Goal: Information Seeking & Learning: Learn about a topic

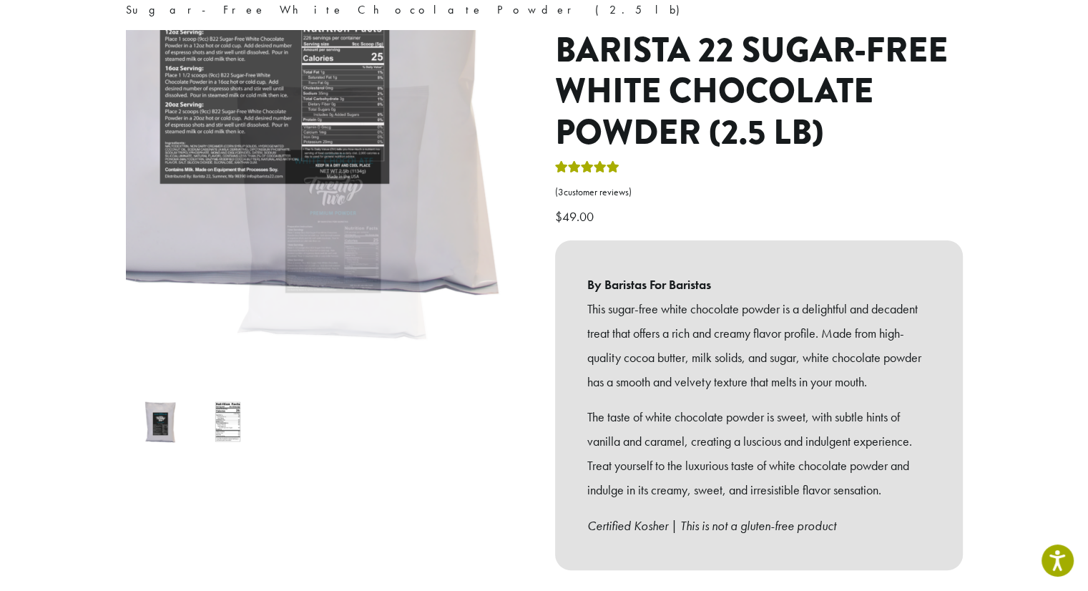
scroll to position [156, 0]
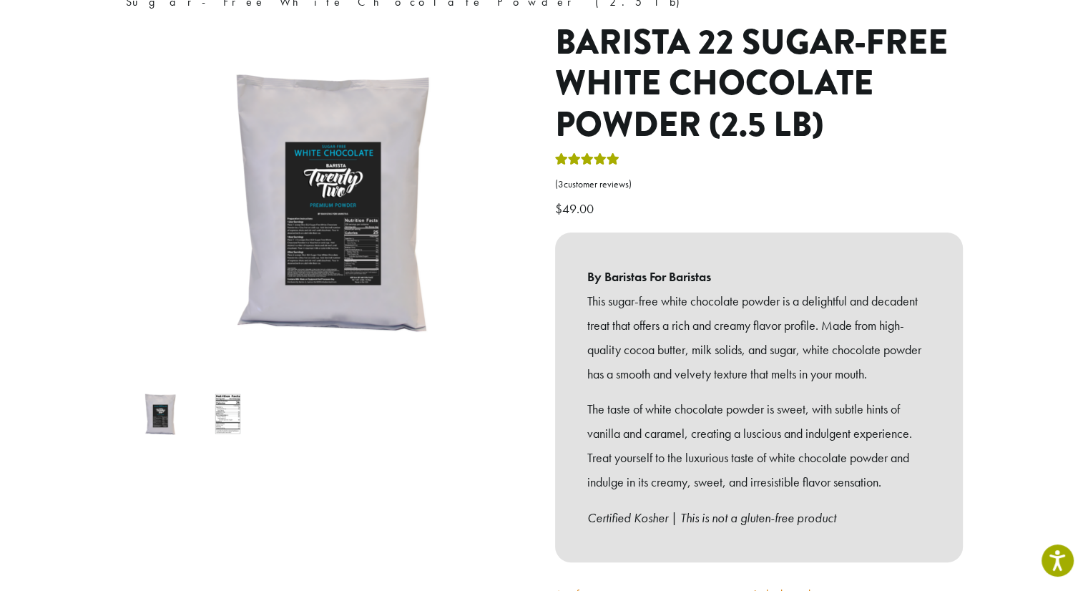
click at [250, 395] on img at bounding box center [228, 414] width 57 height 57
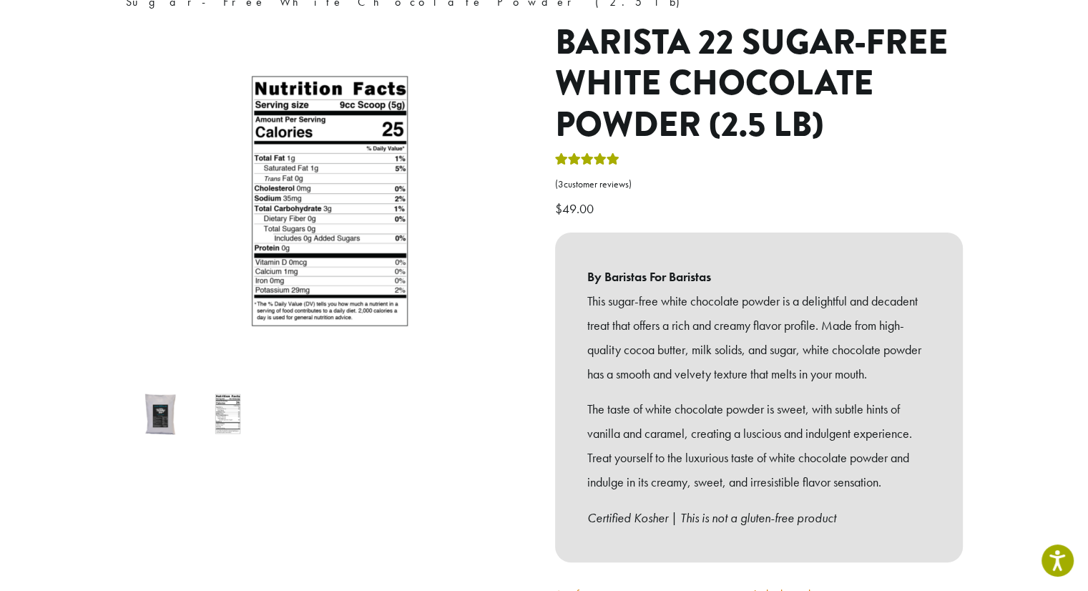
click at [235, 399] on img at bounding box center [228, 414] width 57 height 57
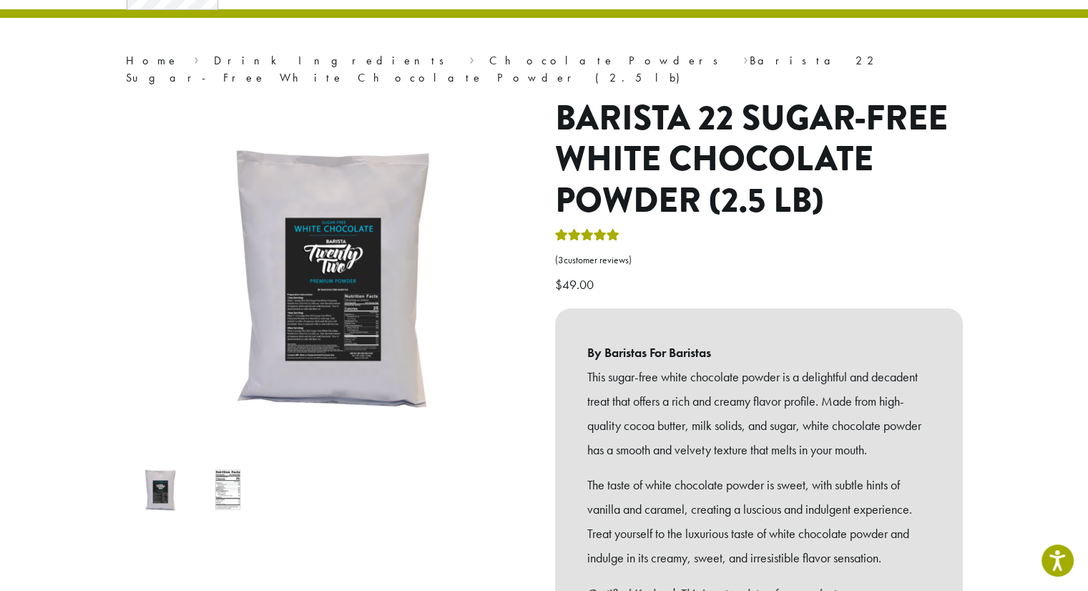
scroll to position [87, 0]
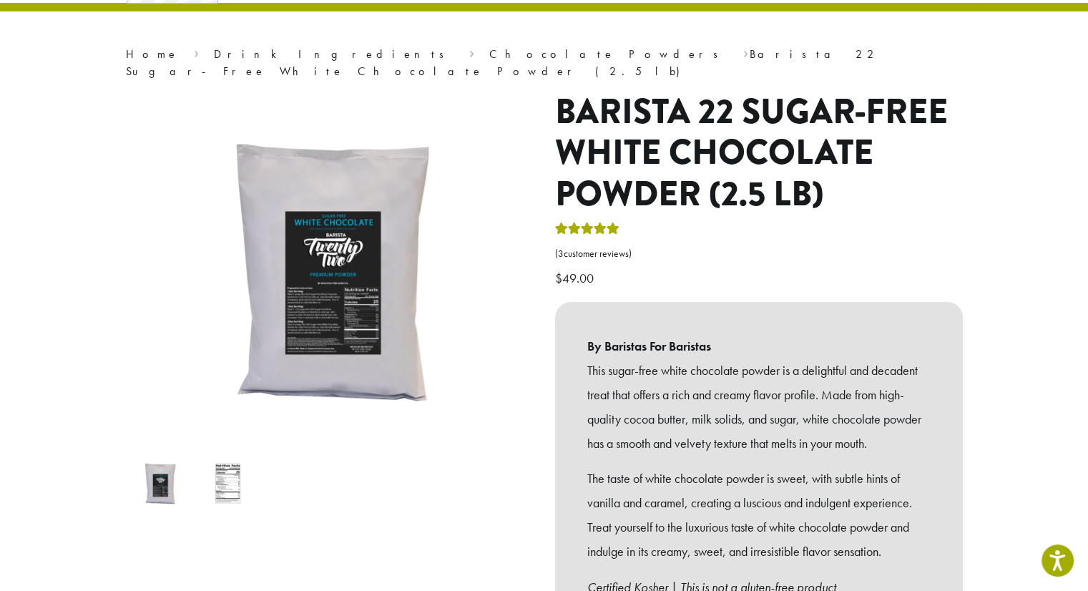
click at [223, 459] on img at bounding box center [228, 483] width 57 height 57
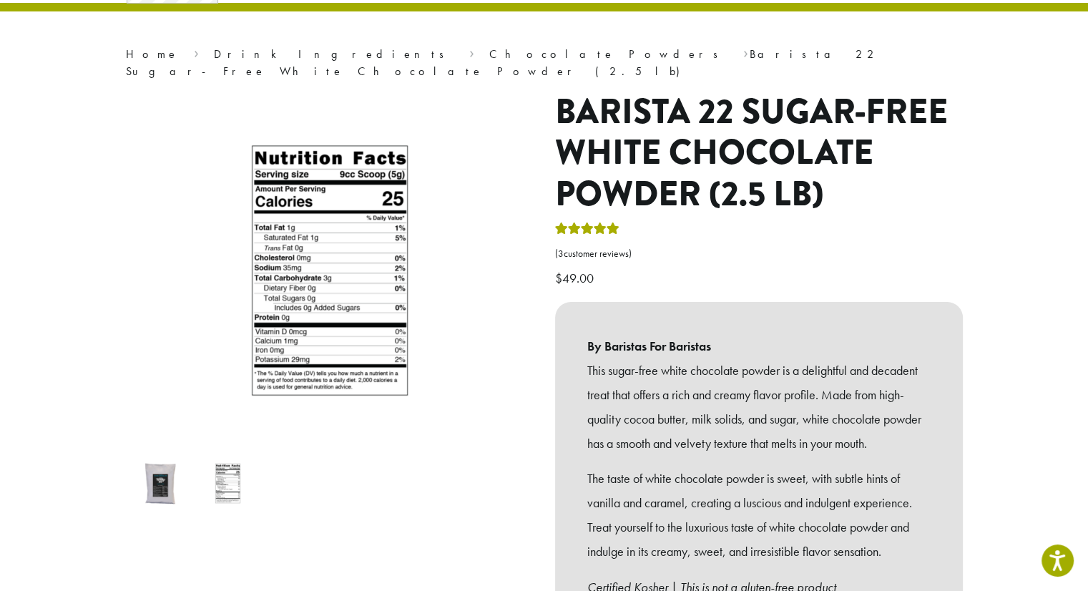
click at [169, 465] on img at bounding box center [160, 483] width 57 height 57
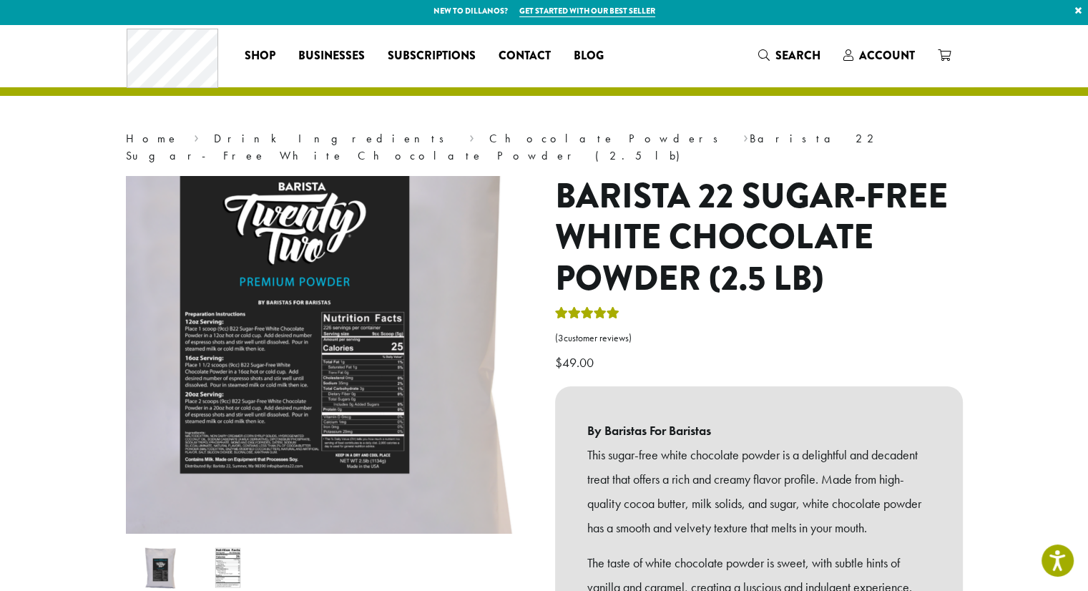
scroll to position [0, 0]
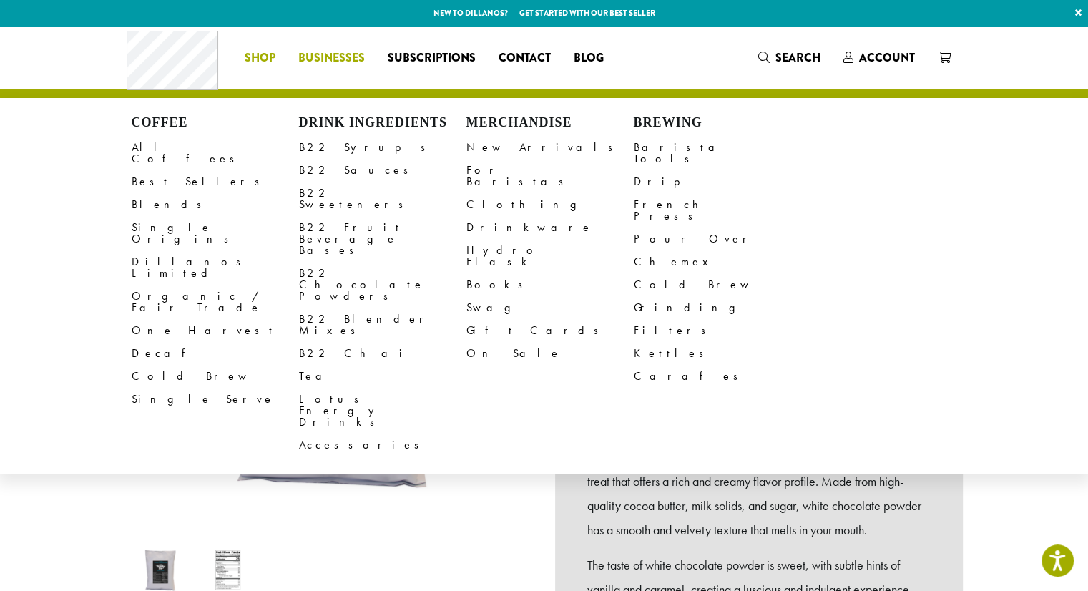
click at [318, 58] on span "Businesses" at bounding box center [331, 58] width 67 height 18
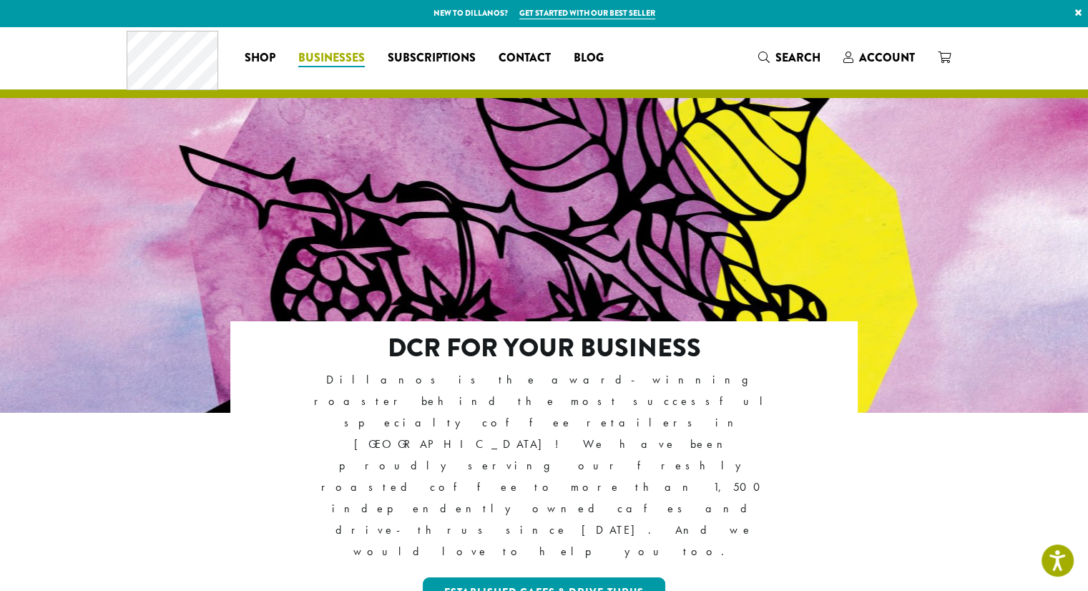
click at [328, 52] on span "Businesses" at bounding box center [331, 58] width 67 height 18
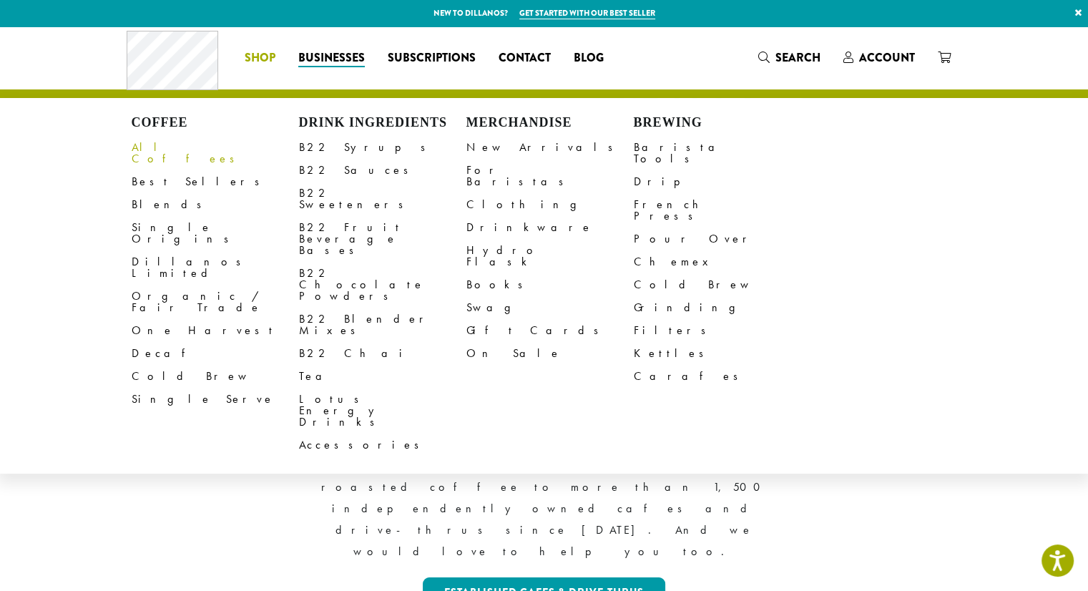
click at [158, 149] on link "All Coffees" at bounding box center [215, 153] width 167 height 34
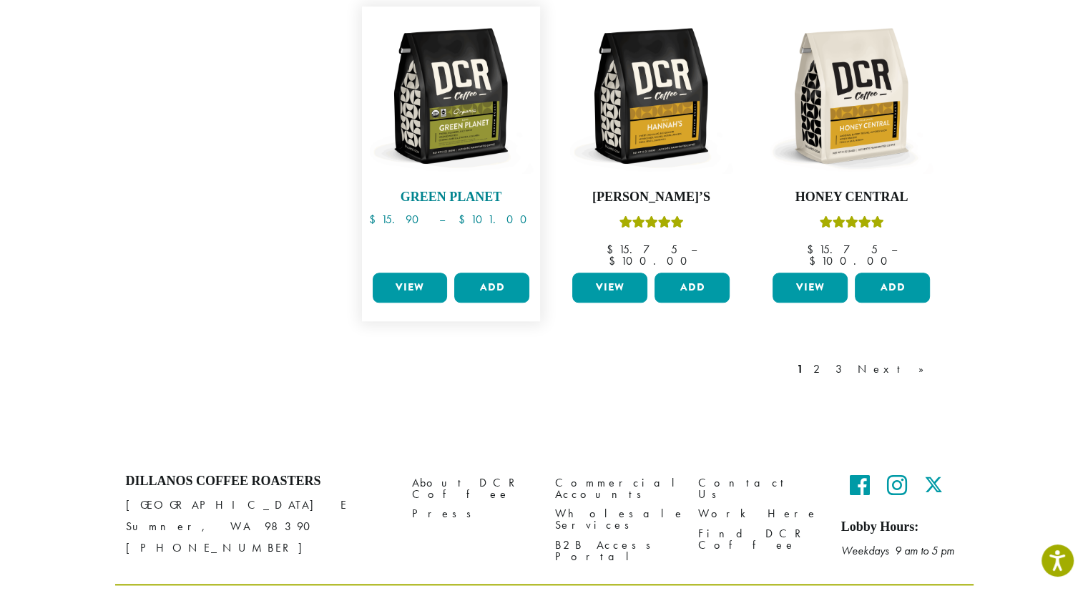
scroll to position [1239, 0]
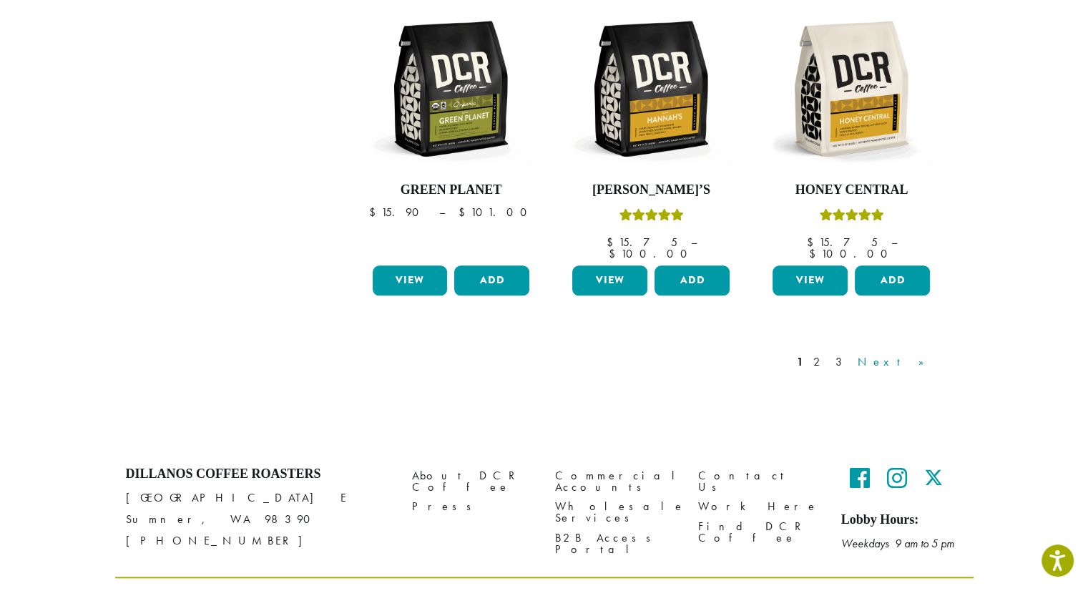
click at [917, 353] on link "Next »" at bounding box center [896, 361] width 82 height 17
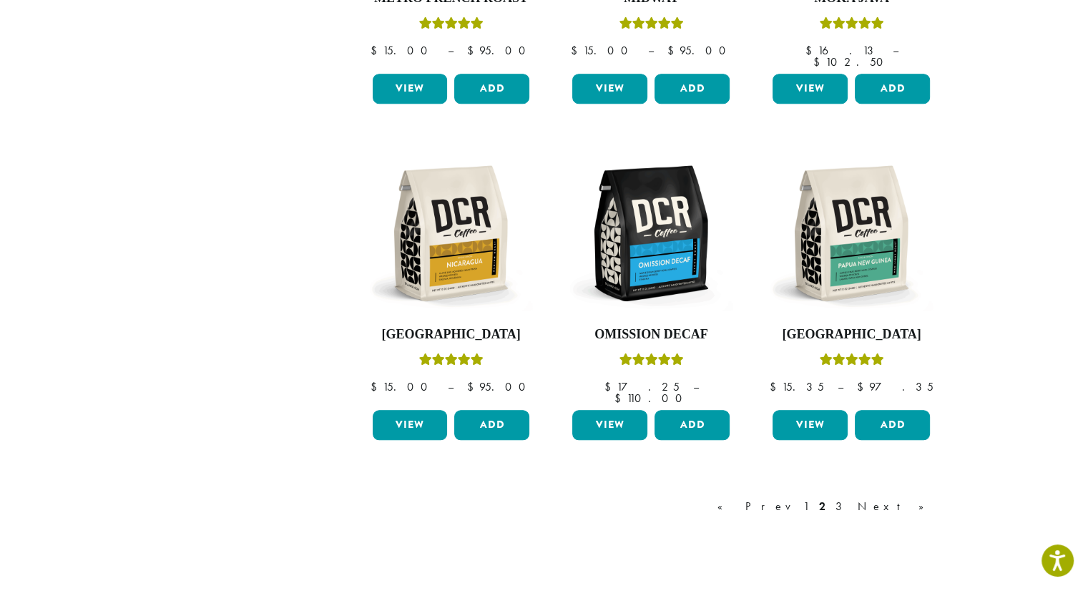
scroll to position [1239, 0]
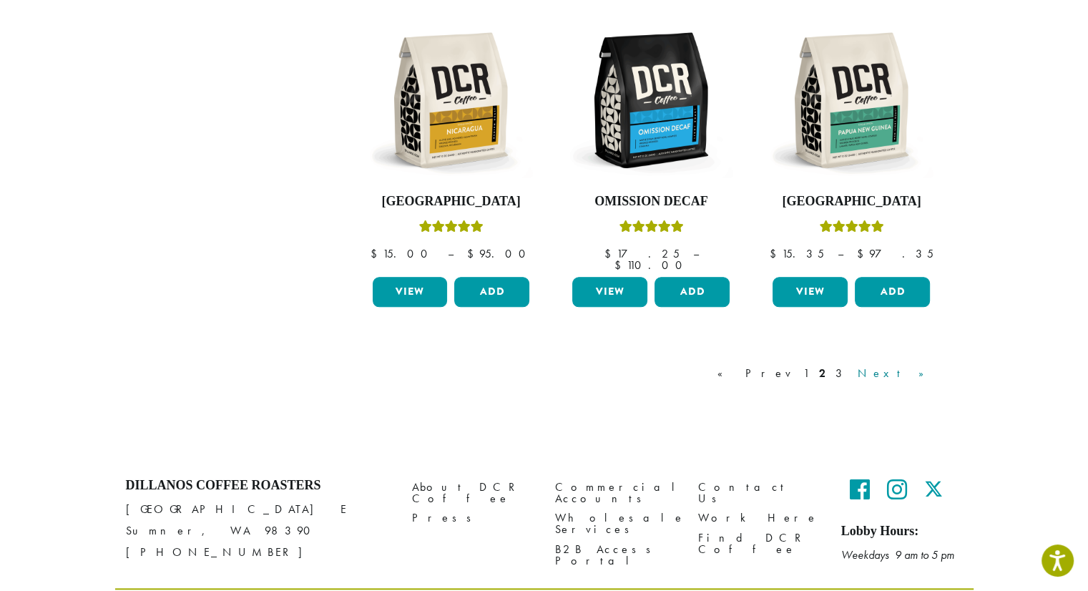
click at [915, 365] on link "Next »" at bounding box center [896, 373] width 82 height 17
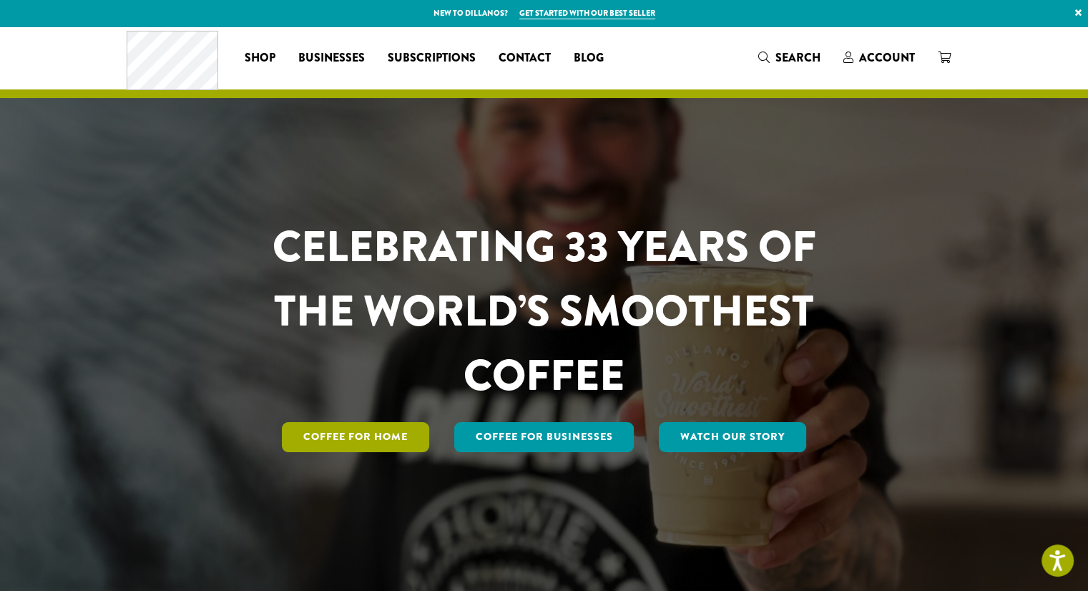
click at [371, 430] on link "Coffee for Home" at bounding box center [355, 437] width 147 height 30
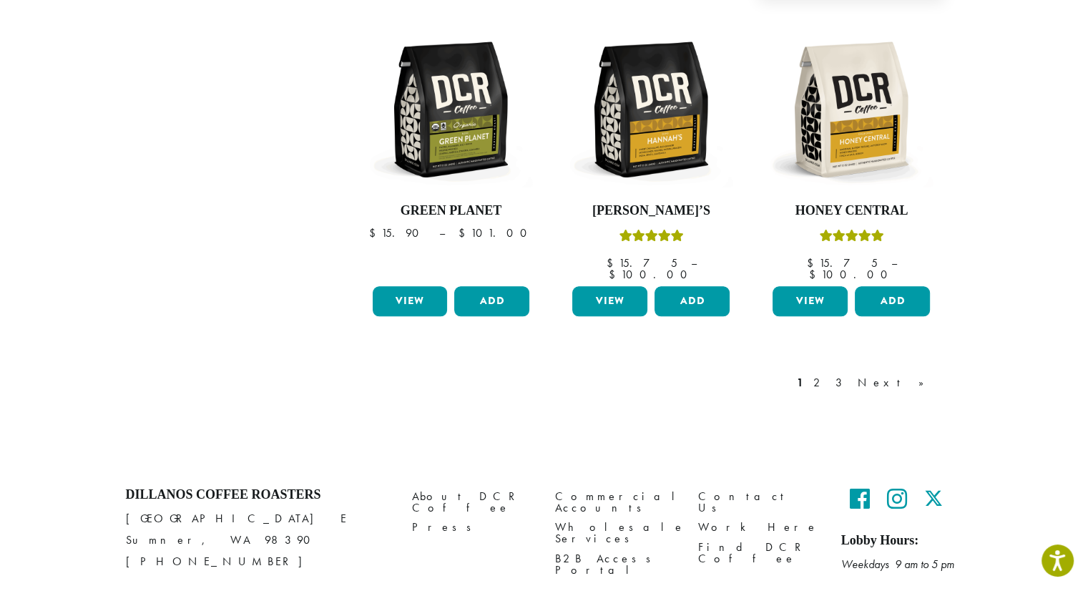
scroll to position [1239, 0]
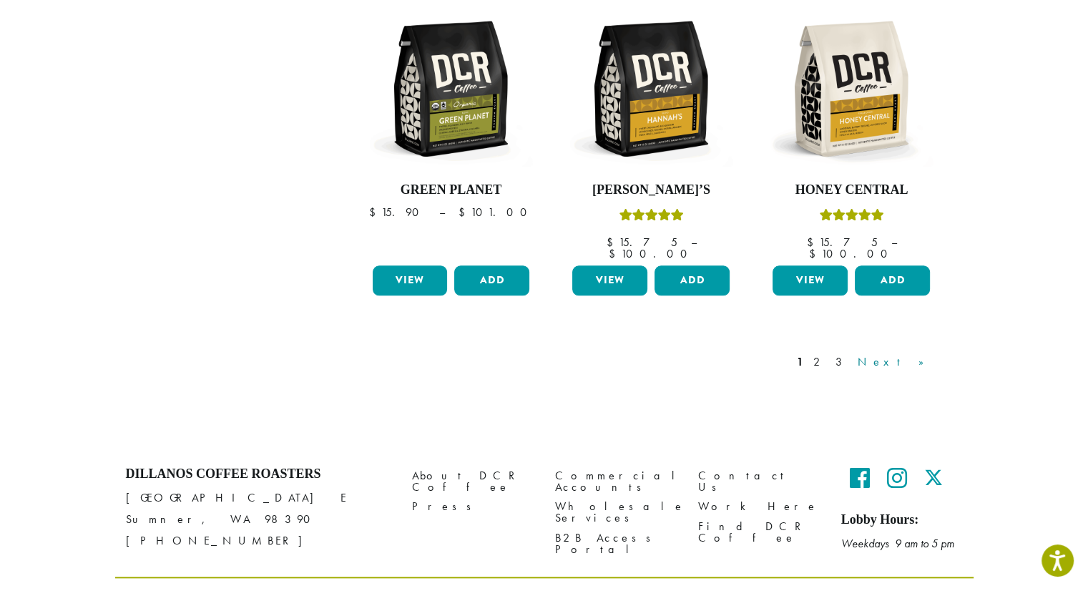
click at [929, 353] on link "Next »" at bounding box center [896, 361] width 82 height 17
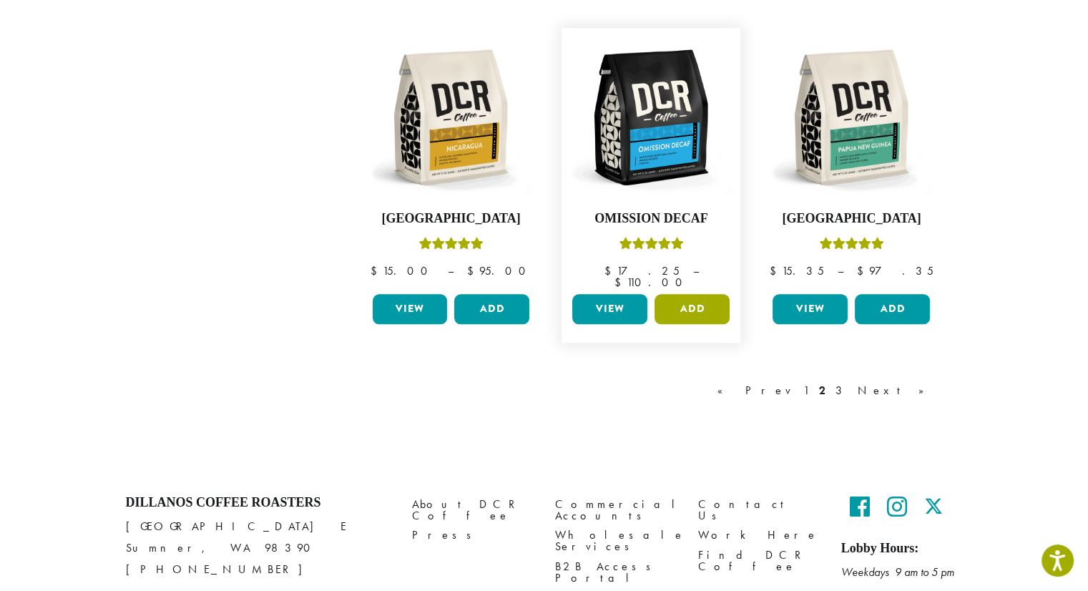
scroll to position [1239, 0]
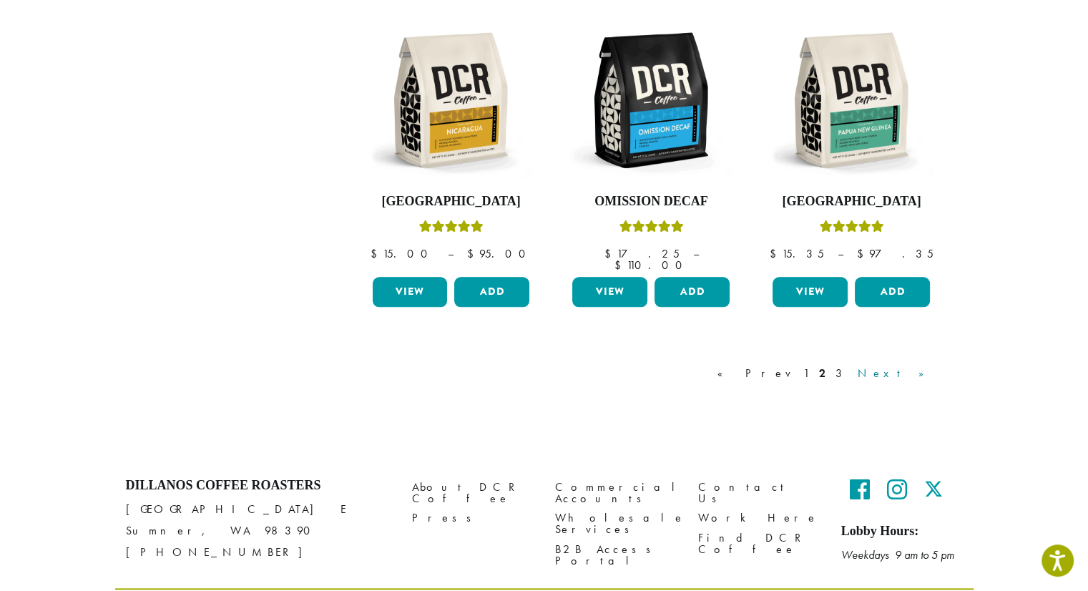
click at [927, 365] on link "Next »" at bounding box center [896, 373] width 82 height 17
